Goal: Find specific page/section: Find specific page/section

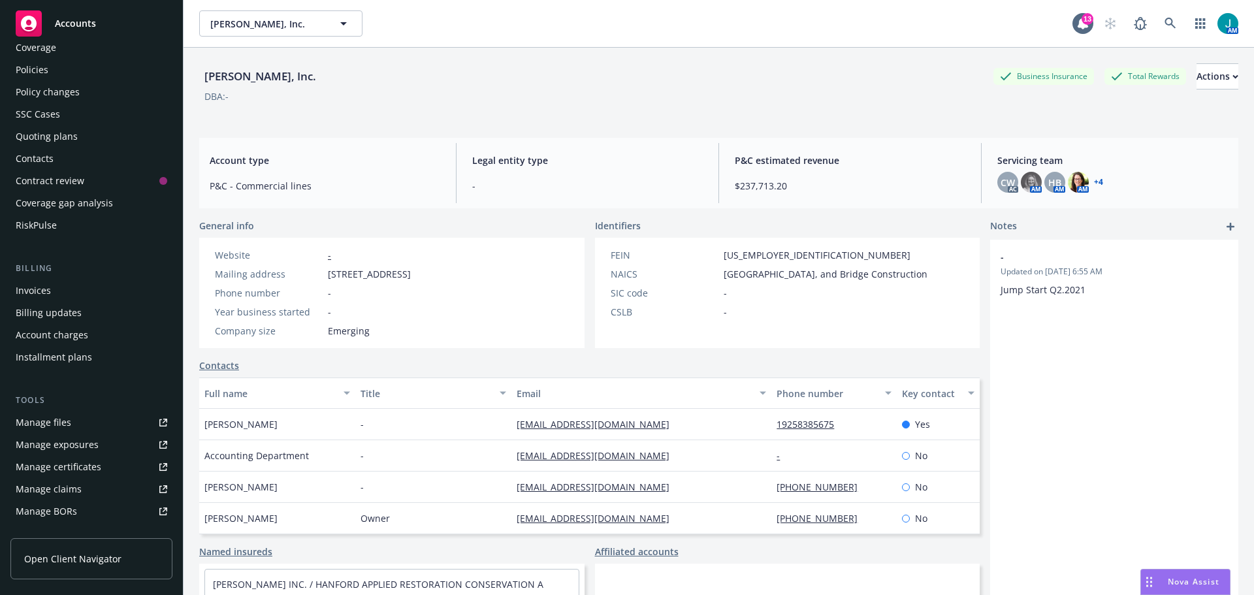
scroll to position [65, 0]
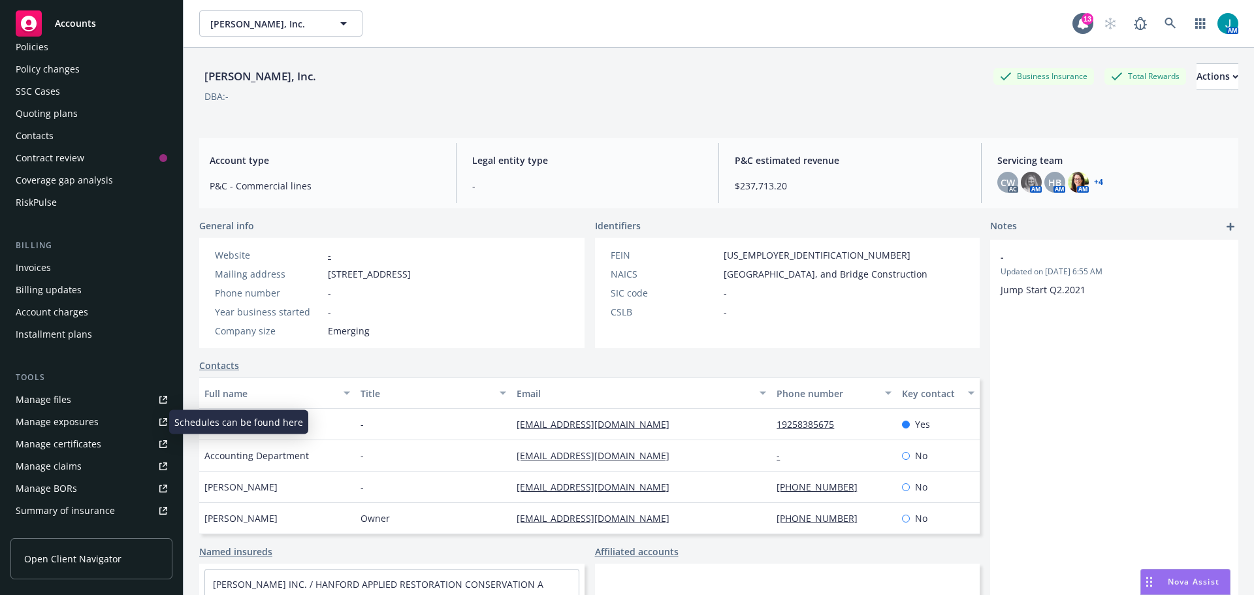
click at [92, 421] on div "Manage exposures" at bounding box center [57, 421] width 83 height 21
